Goal: Task Accomplishment & Management: Use online tool/utility

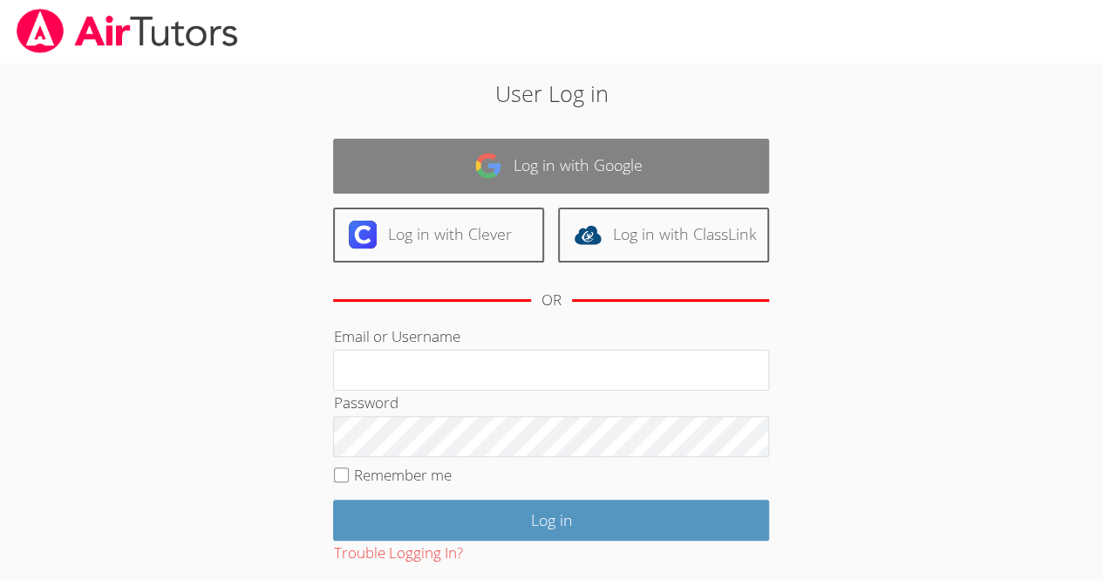
click at [681, 153] on link "Log in with Google" at bounding box center [551, 166] width 436 height 55
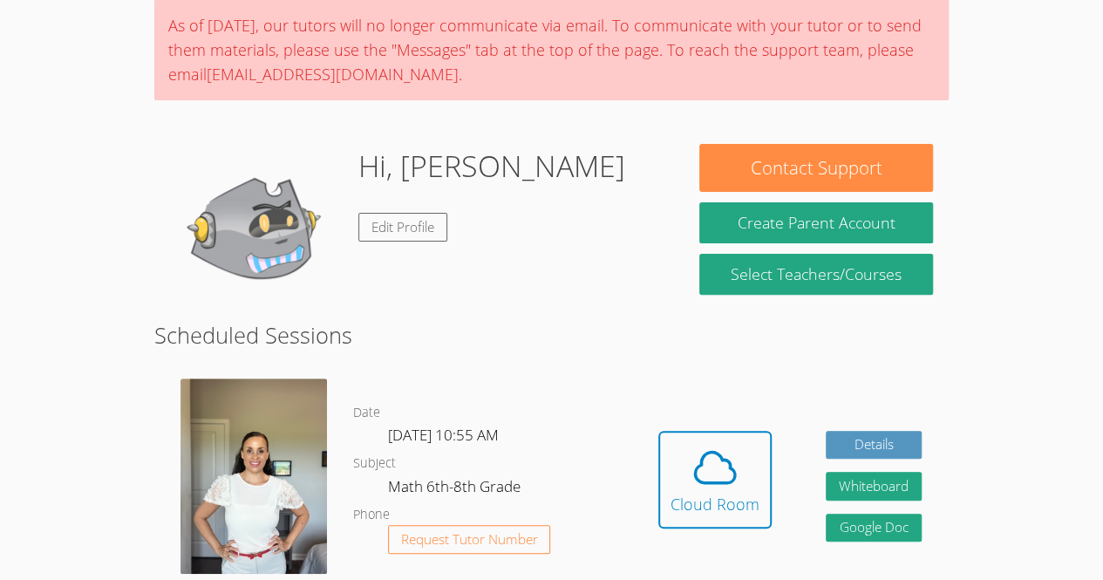
scroll to position [138, 0]
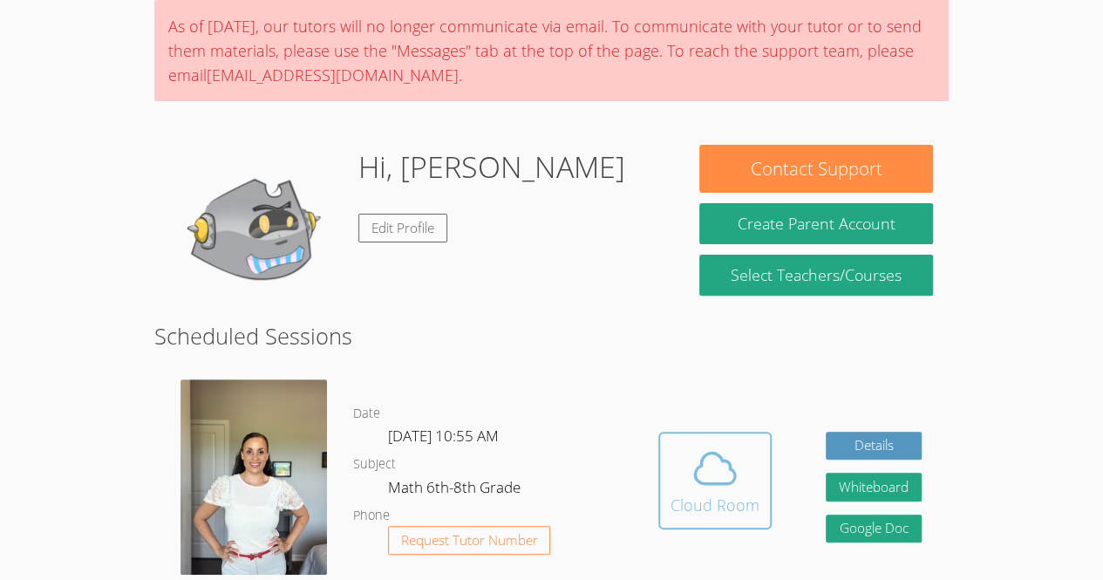
click at [757, 486] on span at bounding box center [714, 468] width 89 height 49
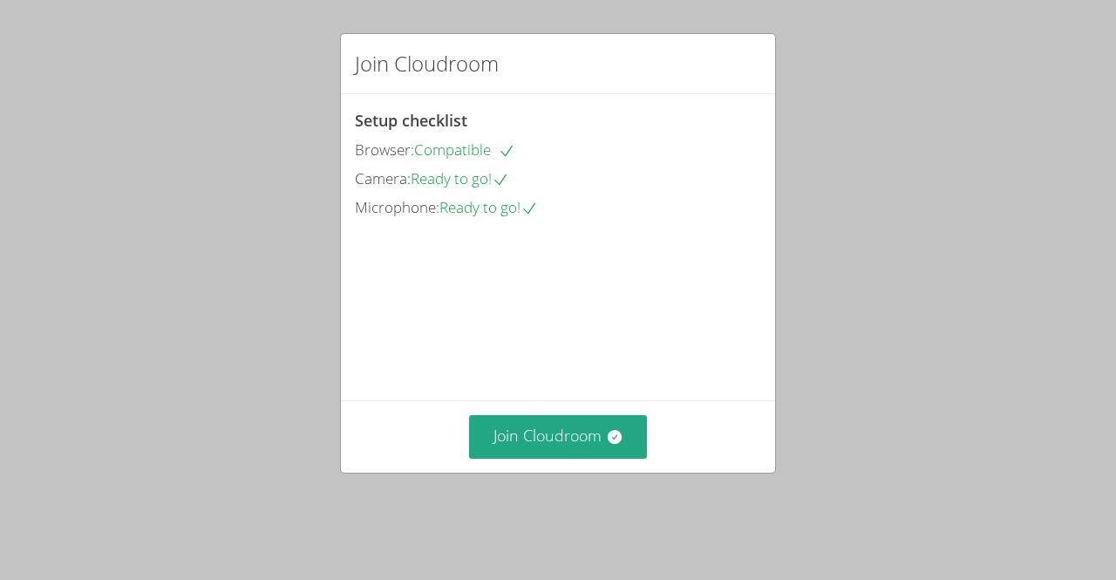
click at [538, 472] on div "Join Cloudroom" at bounding box center [558, 435] width 434 height 71
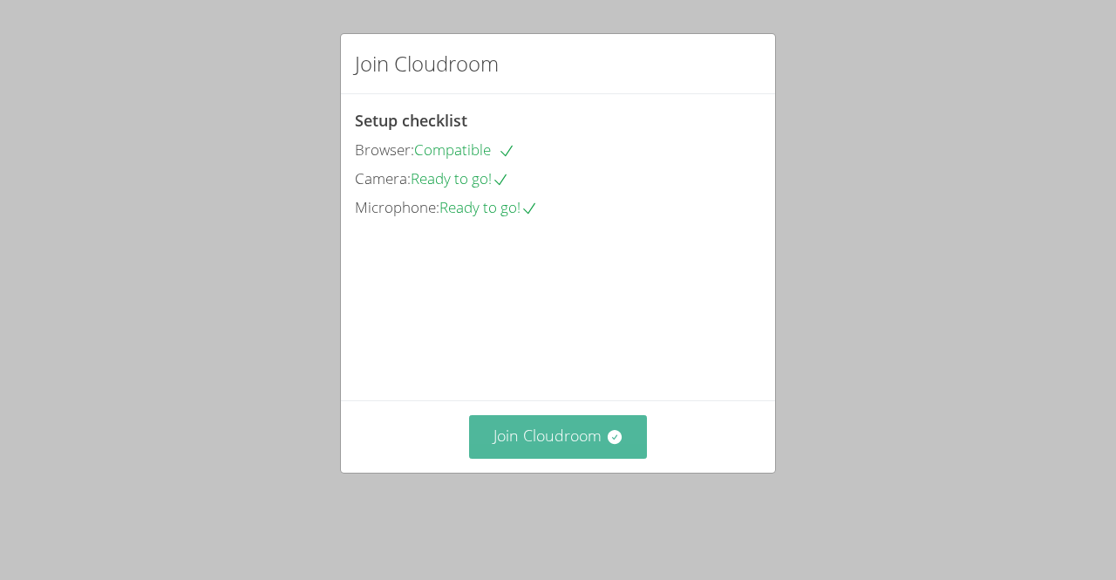
click at [544, 458] on button "Join Cloudroom" at bounding box center [558, 436] width 179 height 43
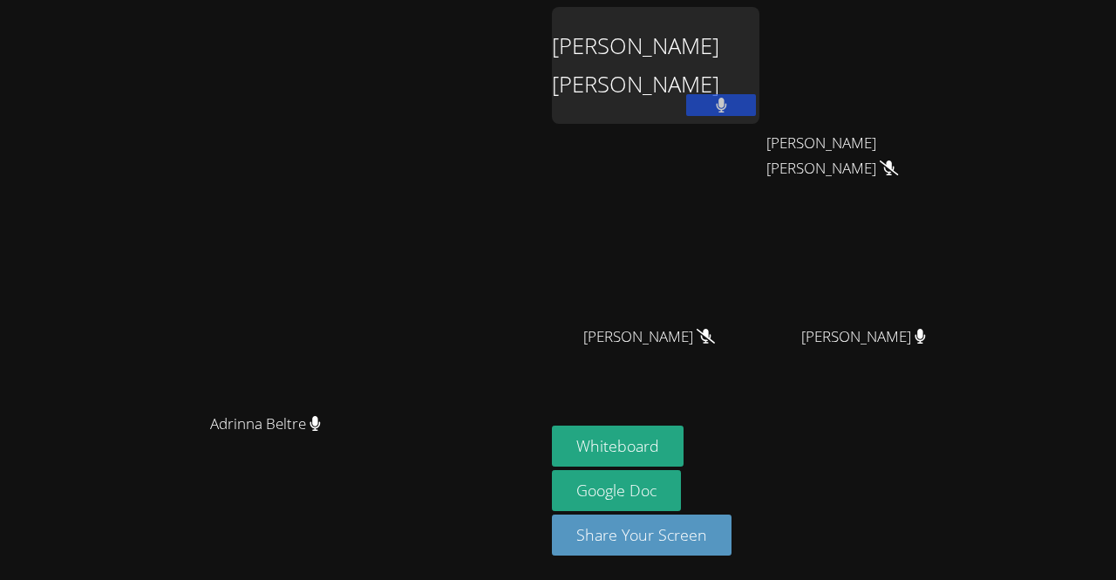
click at [404, 105] on video at bounding box center [272, 254] width 261 height 299
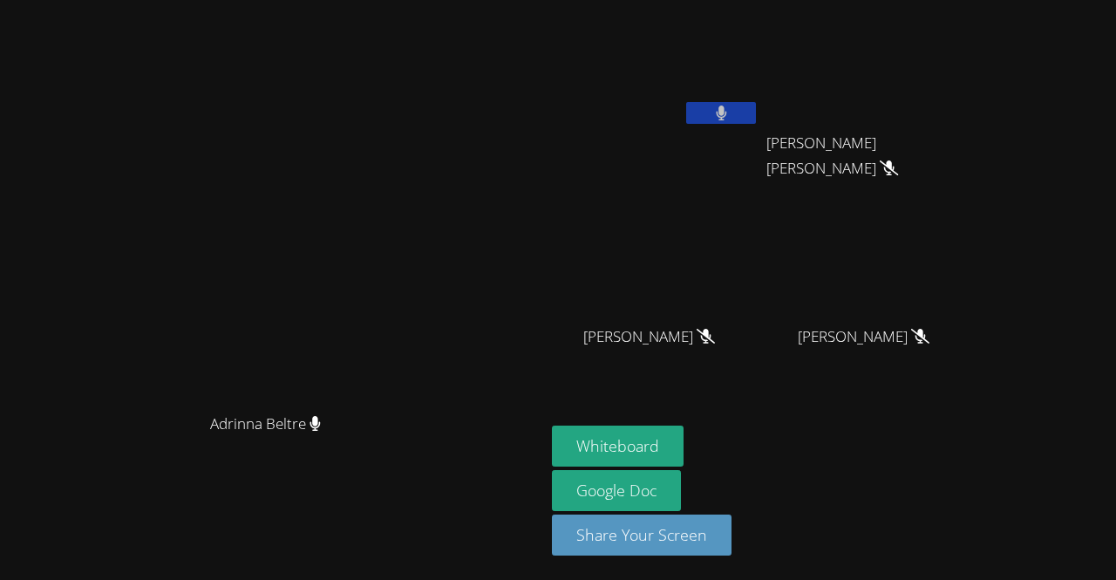
click at [756, 114] on button at bounding box center [721, 113] width 70 height 22
click at [756, 119] on button at bounding box center [721, 113] width 70 height 22
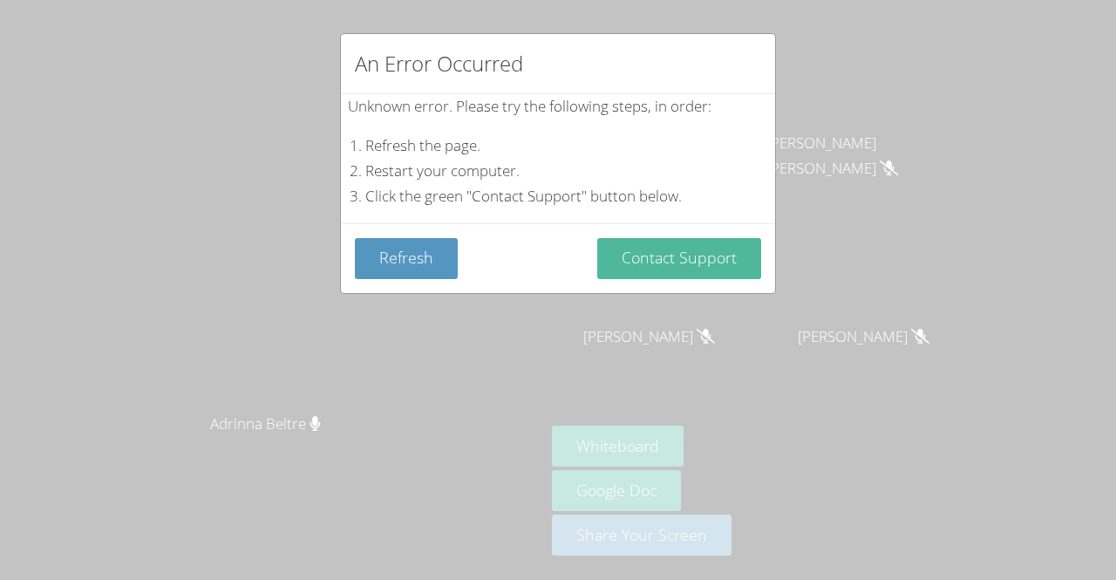
click at [703, 258] on button "Contact Support" at bounding box center [679, 258] width 164 height 41
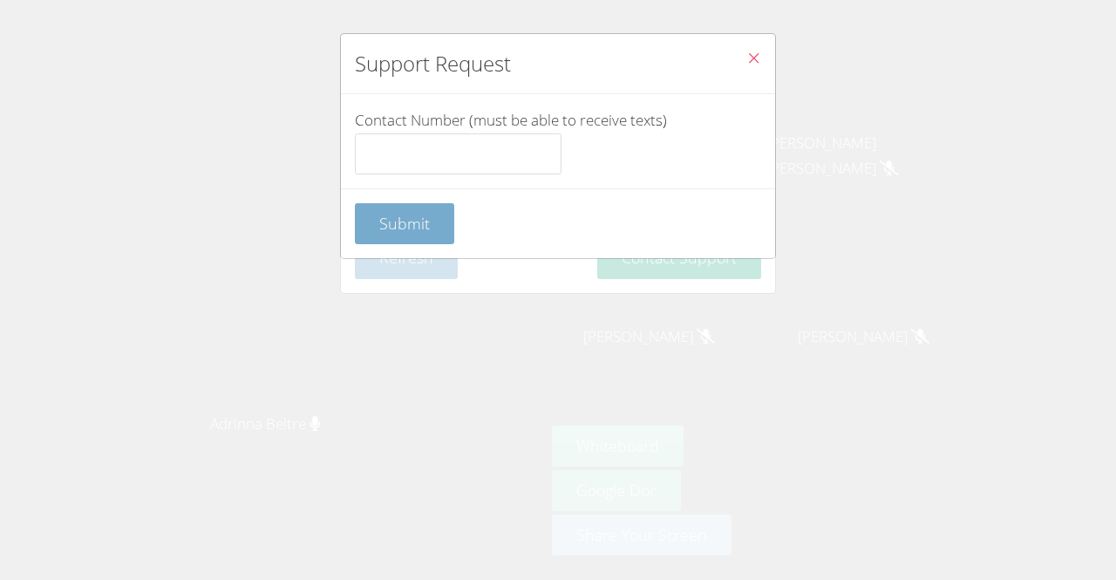
click at [399, 236] on button "Submit" at bounding box center [404, 223] width 99 height 41
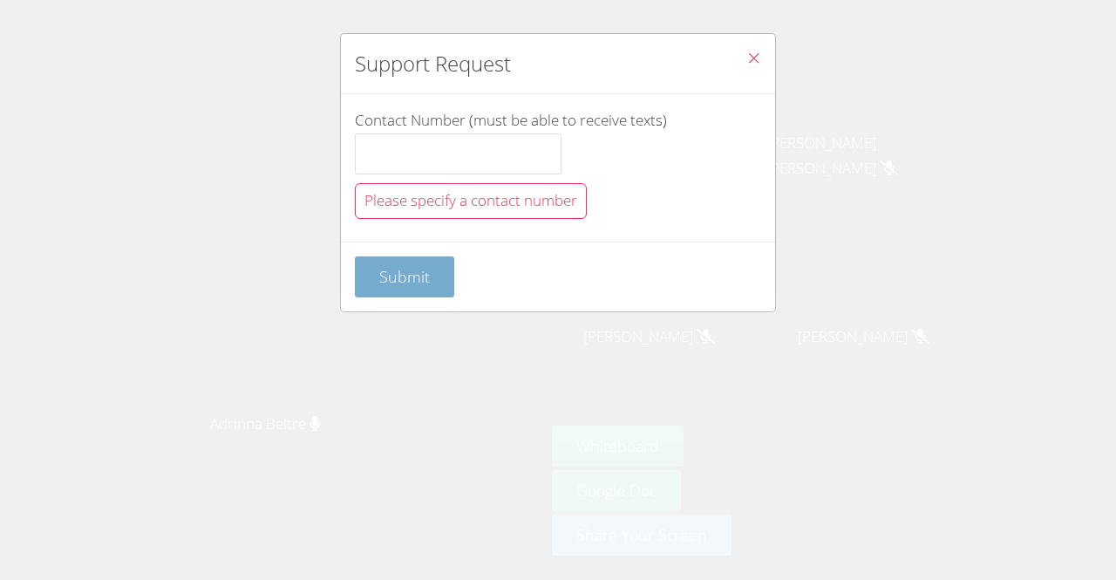
click at [410, 281] on span "Submit" at bounding box center [404, 276] width 51 height 21
click at [746, 56] on icon "Close" at bounding box center [753, 58] width 15 height 15
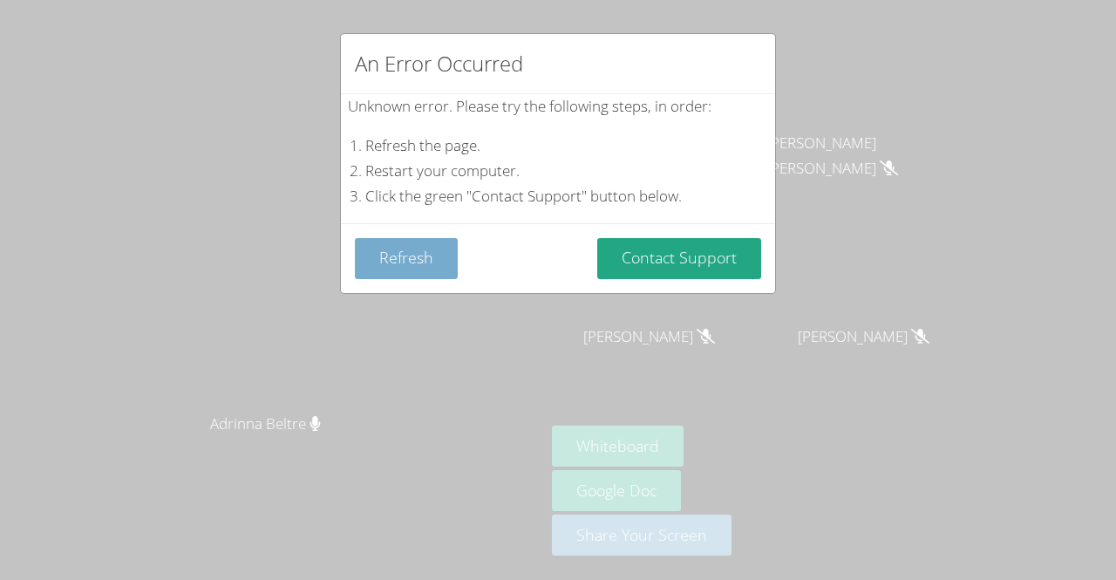
click at [419, 243] on button "Refresh" at bounding box center [406, 258] width 103 height 41
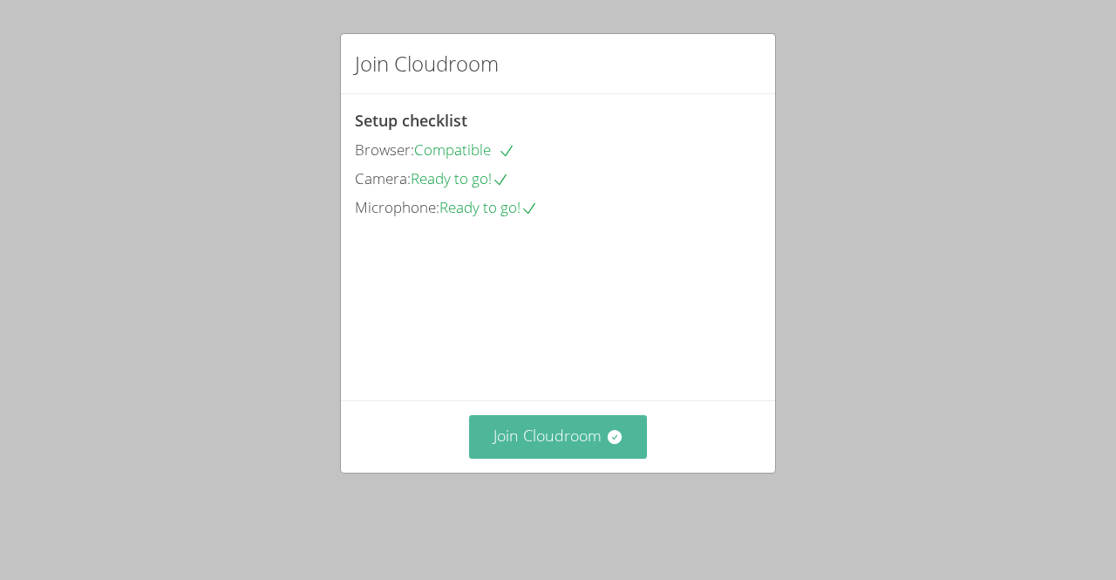
click at [597, 458] on button "Join Cloudroom" at bounding box center [558, 436] width 179 height 43
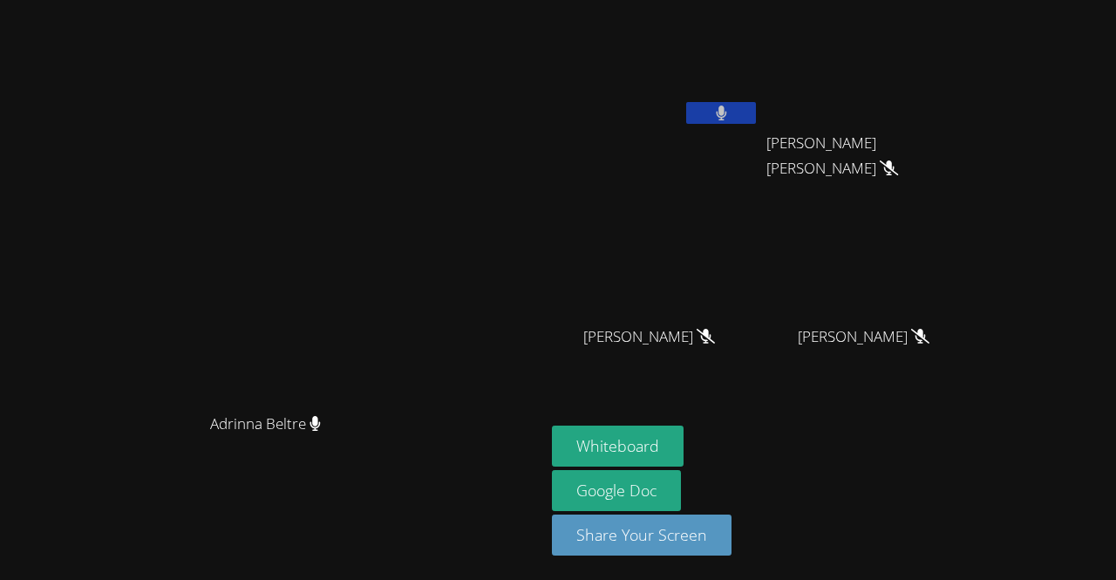
click at [756, 109] on button at bounding box center [721, 113] width 70 height 22
click at [683, 447] on button "Whiteboard" at bounding box center [618, 445] width 132 height 41
click at [756, 120] on button at bounding box center [721, 113] width 70 height 22
click at [350, 309] on video at bounding box center [272, 254] width 261 height 299
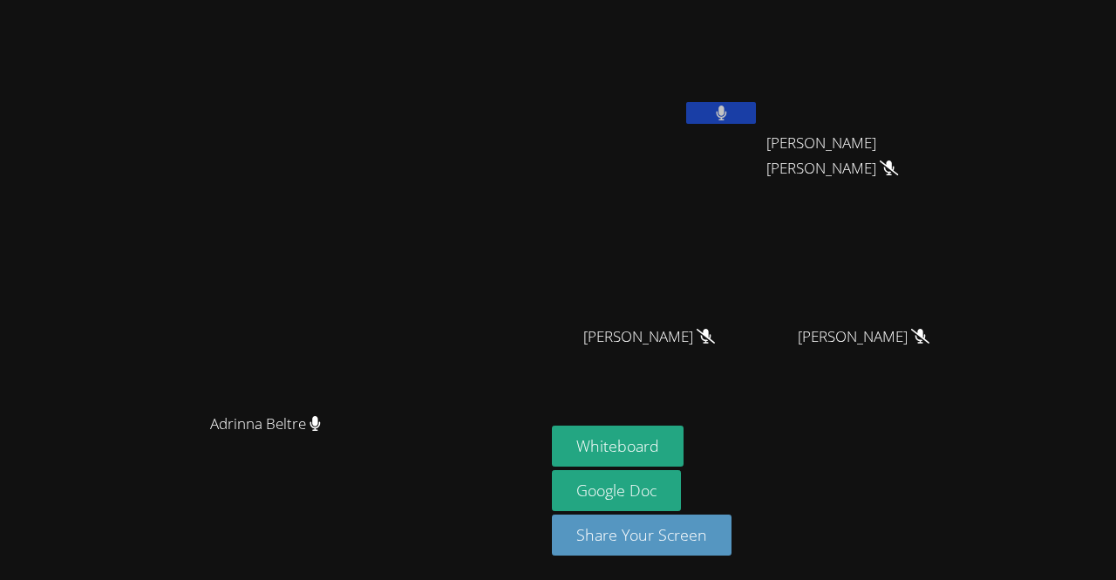
click at [756, 107] on button at bounding box center [721, 113] width 70 height 22
click at [727, 116] on icon at bounding box center [721, 112] width 11 height 15
click at [756, 123] on button at bounding box center [721, 113] width 70 height 22
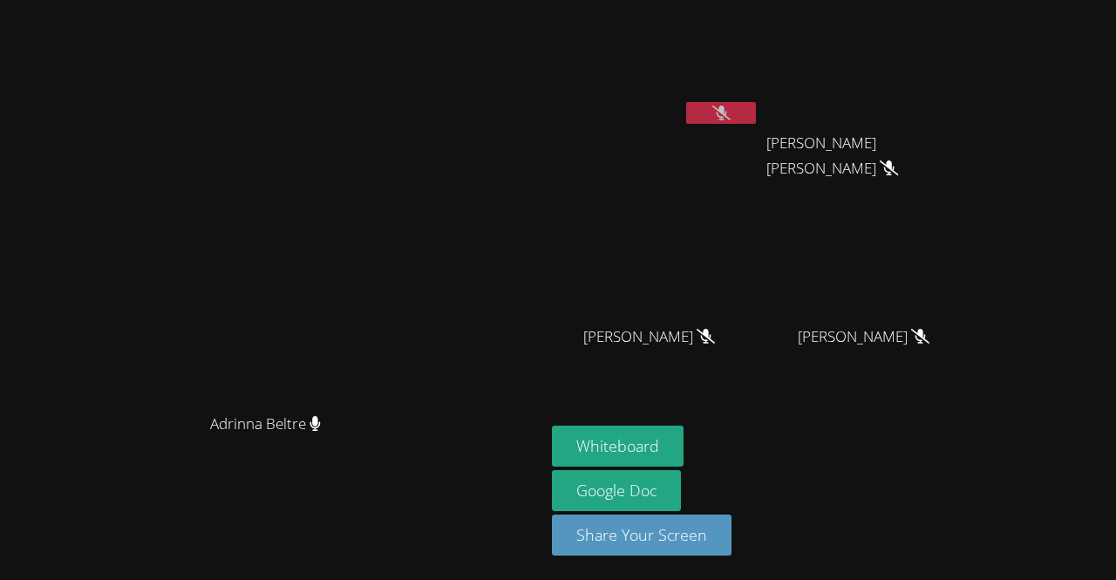
click at [759, 99] on video at bounding box center [655, 65] width 207 height 117
click at [730, 110] on icon at bounding box center [721, 112] width 18 height 15
click at [726, 115] on icon at bounding box center [721, 112] width 10 height 15
click at [683, 439] on button "Whiteboard" at bounding box center [618, 445] width 132 height 41
click at [756, 115] on button at bounding box center [721, 113] width 70 height 22
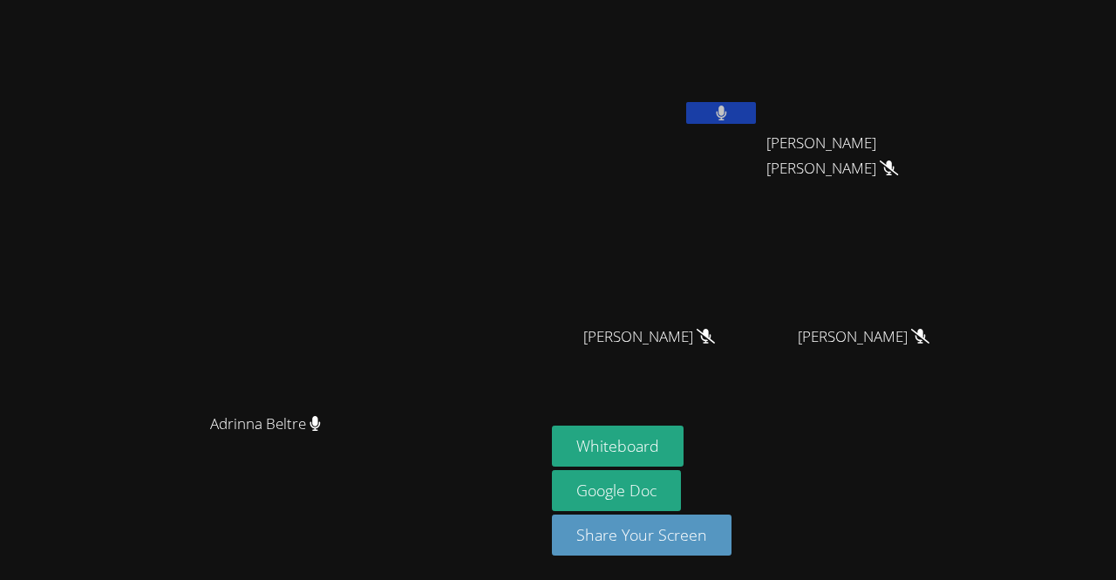
click at [727, 117] on icon at bounding box center [721, 112] width 11 height 15
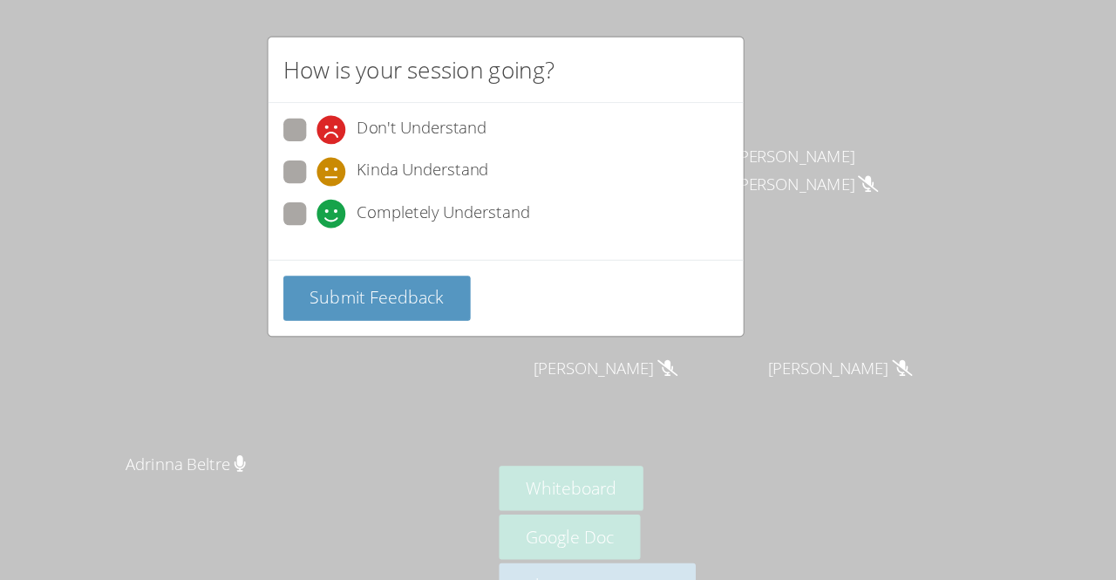
click at [417, 165] on div "Kinda Understand" at bounding box center [463, 157] width 157 height 26
click at [400, 161] on input "Kinda Understand" at bounding box center [392, 153] width 15 height 15
radio input "true"
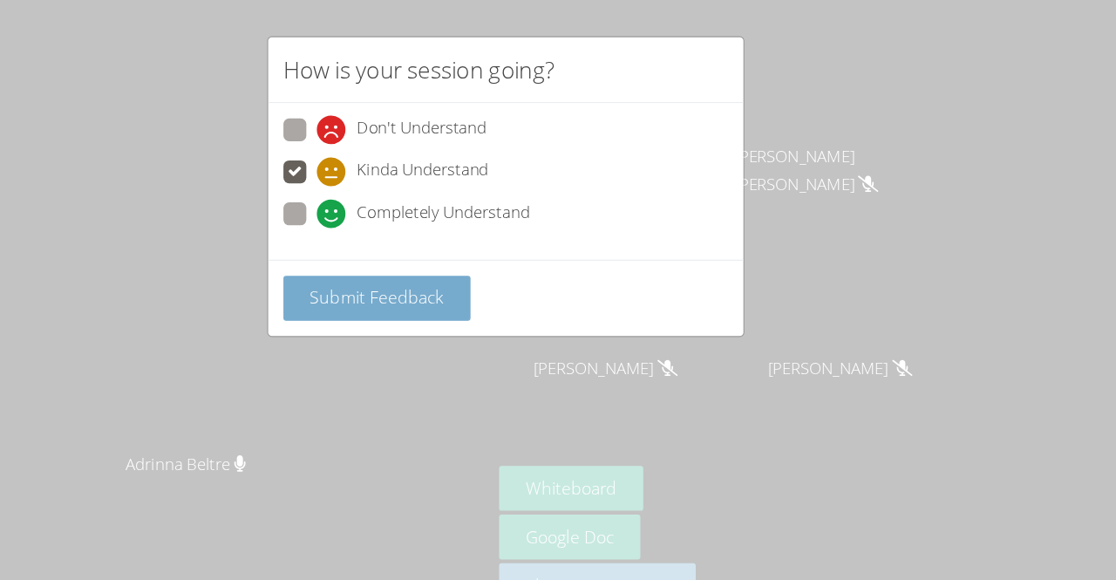
click at [448, 270] on span "Submit Feedback" at bounding box center [440, 271] width 122 height 21
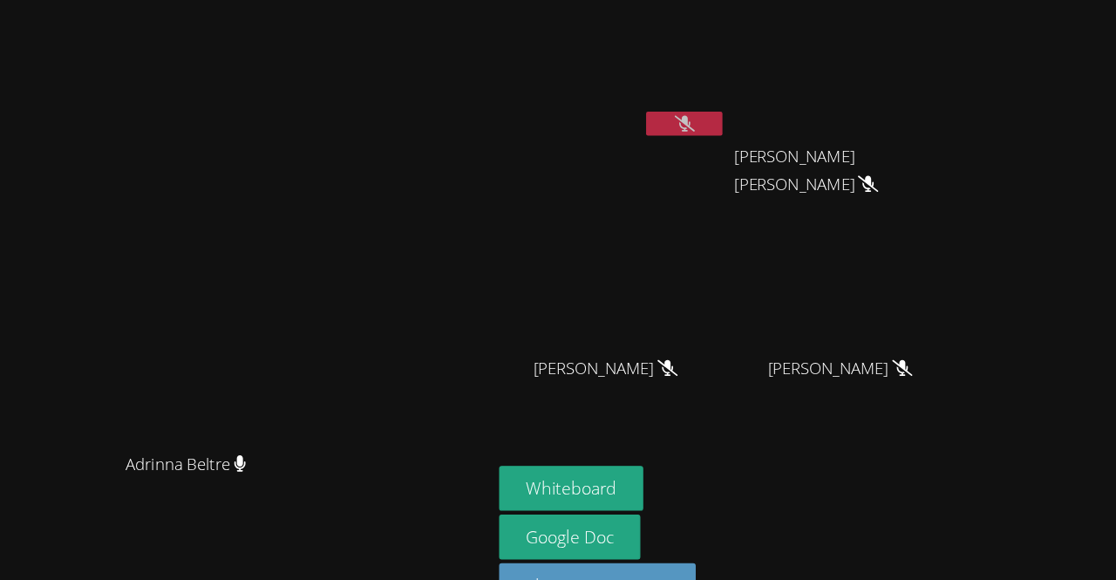
click at [756, 104] on button at bounding box center [721, 113] width 70 height 22
click at [756, 105] on button at bounding box center [721, 113] width 70 height 22
click at [756, 120] on button at bounding box center [721, 113] width 70 height 22
click at [726, 114] on icon at bounding box center [721, 112] width 10 height 15
